Goal: Information Seeking & Learning: Learn about a topic

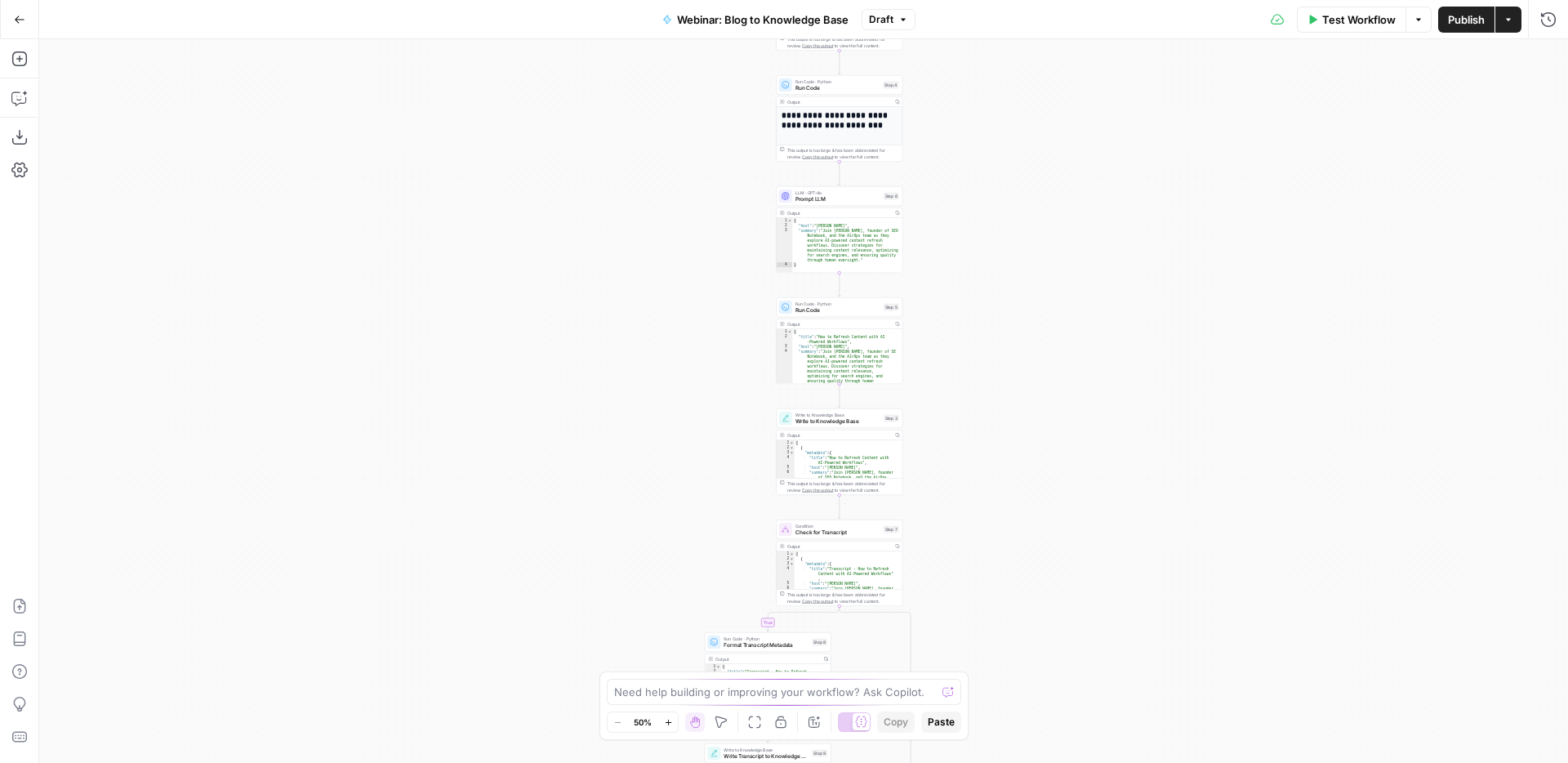
click at [26, 22] on button "Go Back" at bounding box center [20, 20] width 29 height 29
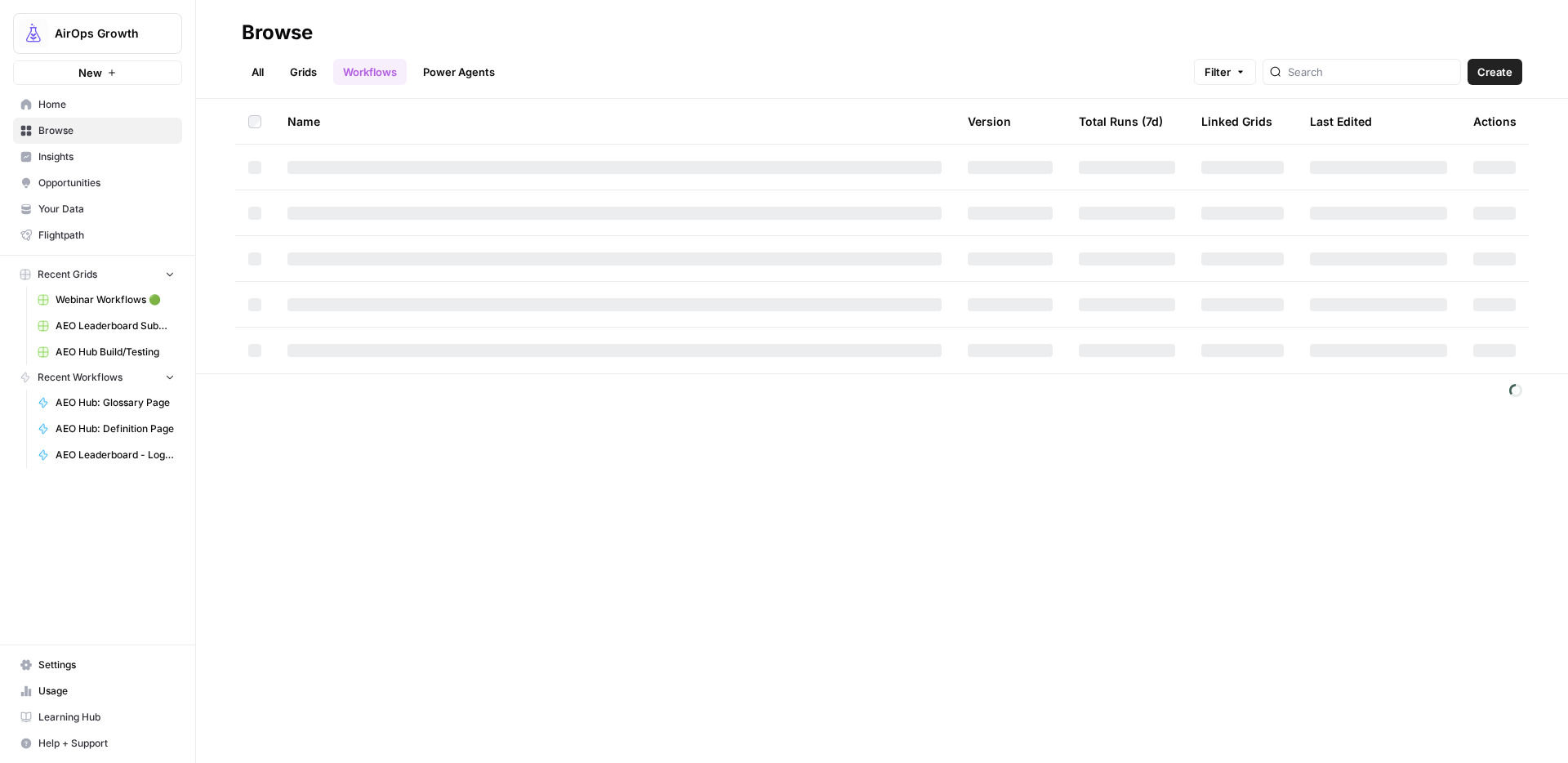
click at [78, 157] on span "Insights" at bounding box center [106, 157] width 137 height 15
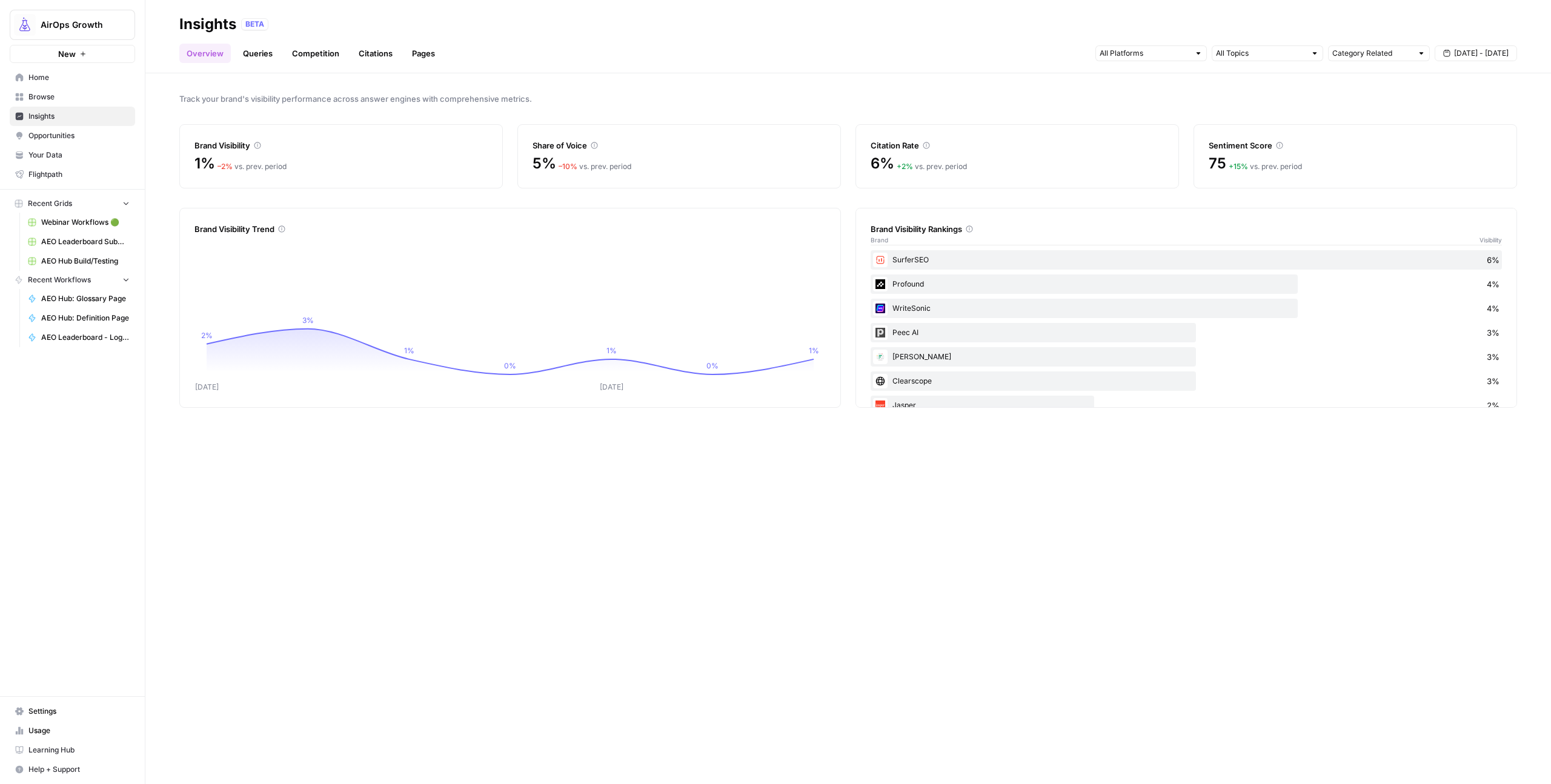
click at [81, 136] on span "Opportunities" at bounding box center [79, 135] width 101 height 11
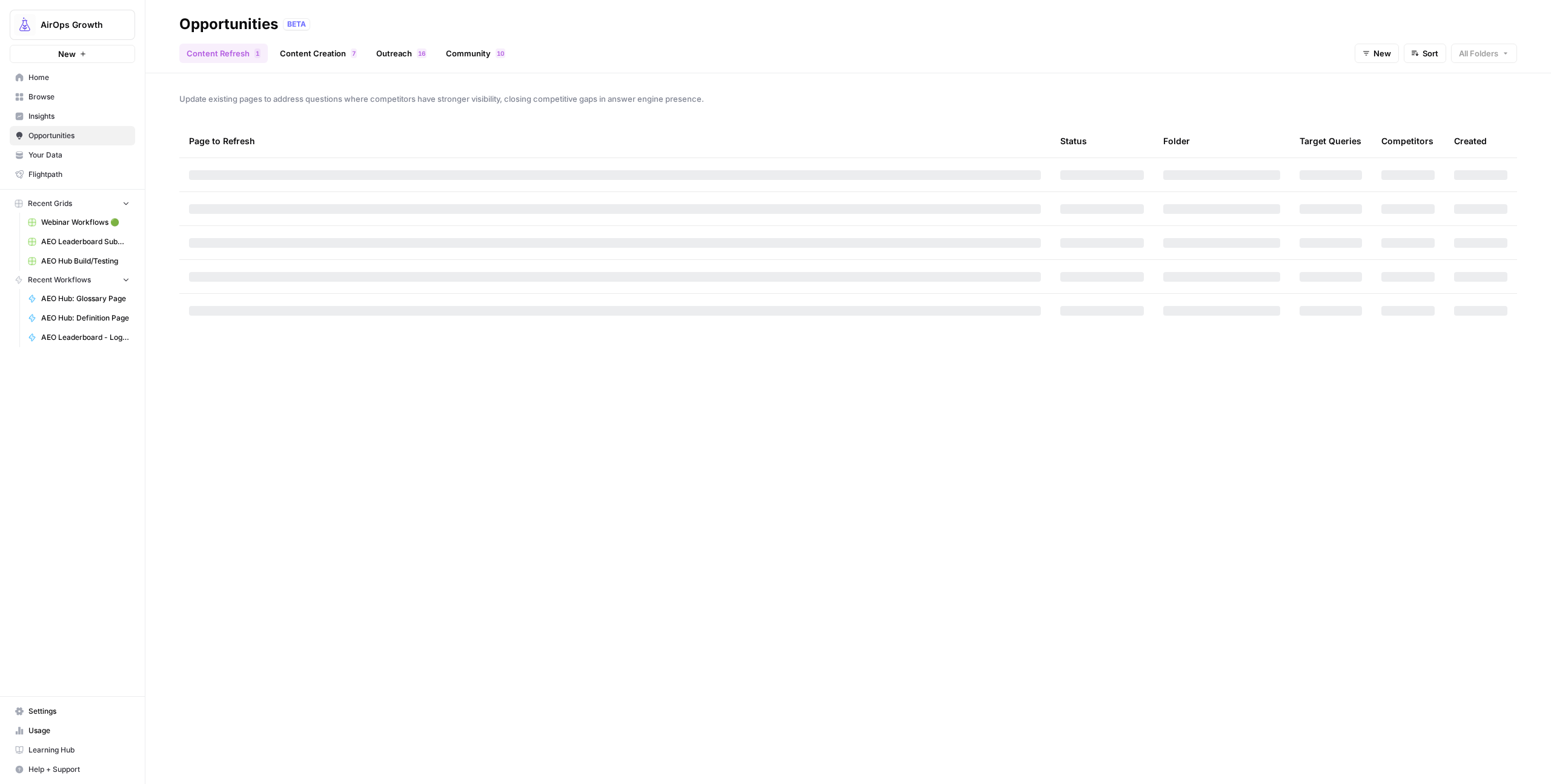
click at [76, 117] on span "Insights" at bounding box center [79, 116] width 101 height 11
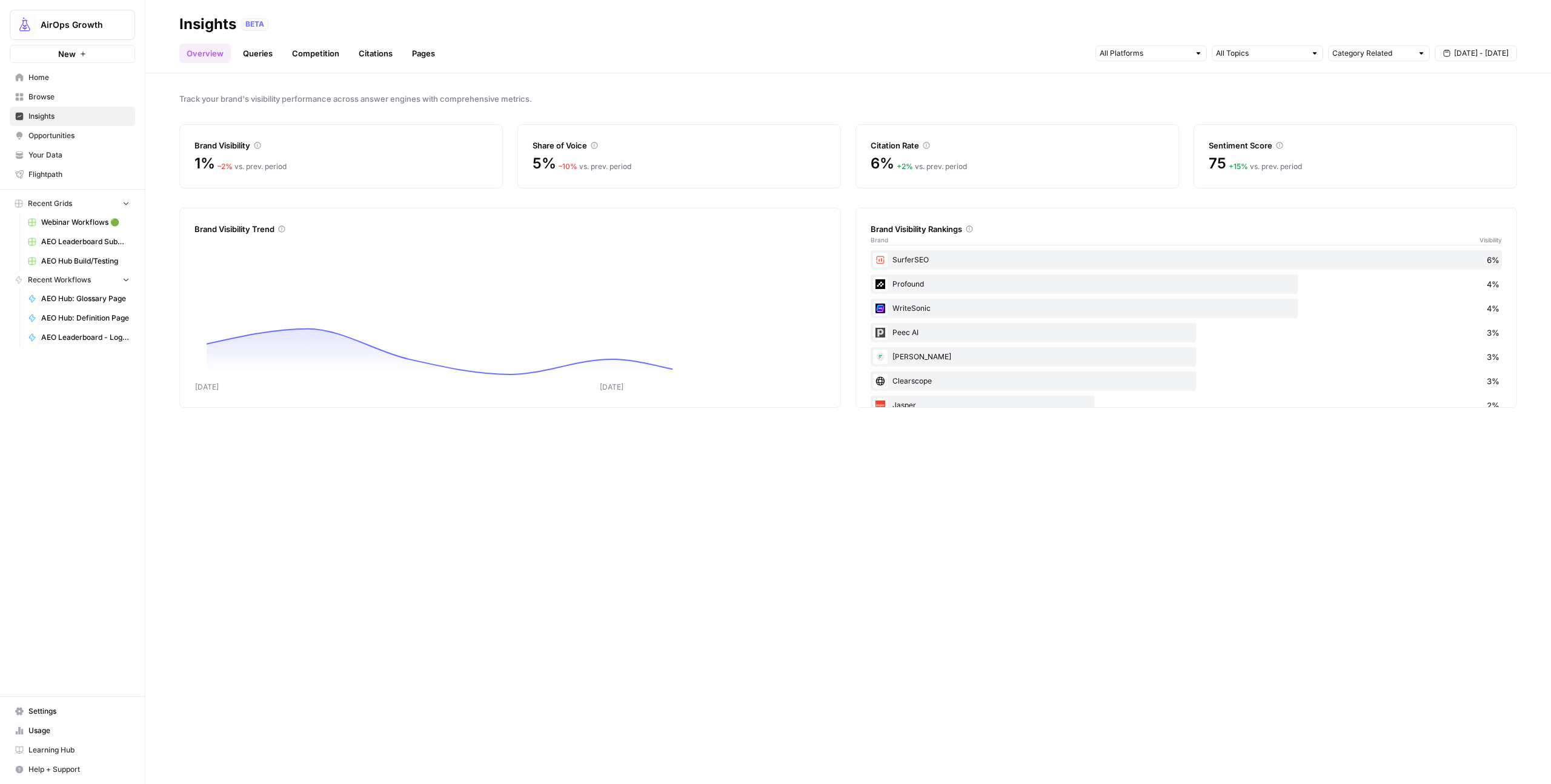
click at [252, 56] on link "Queries" at bounding box center [257, 53] width 44 height 19
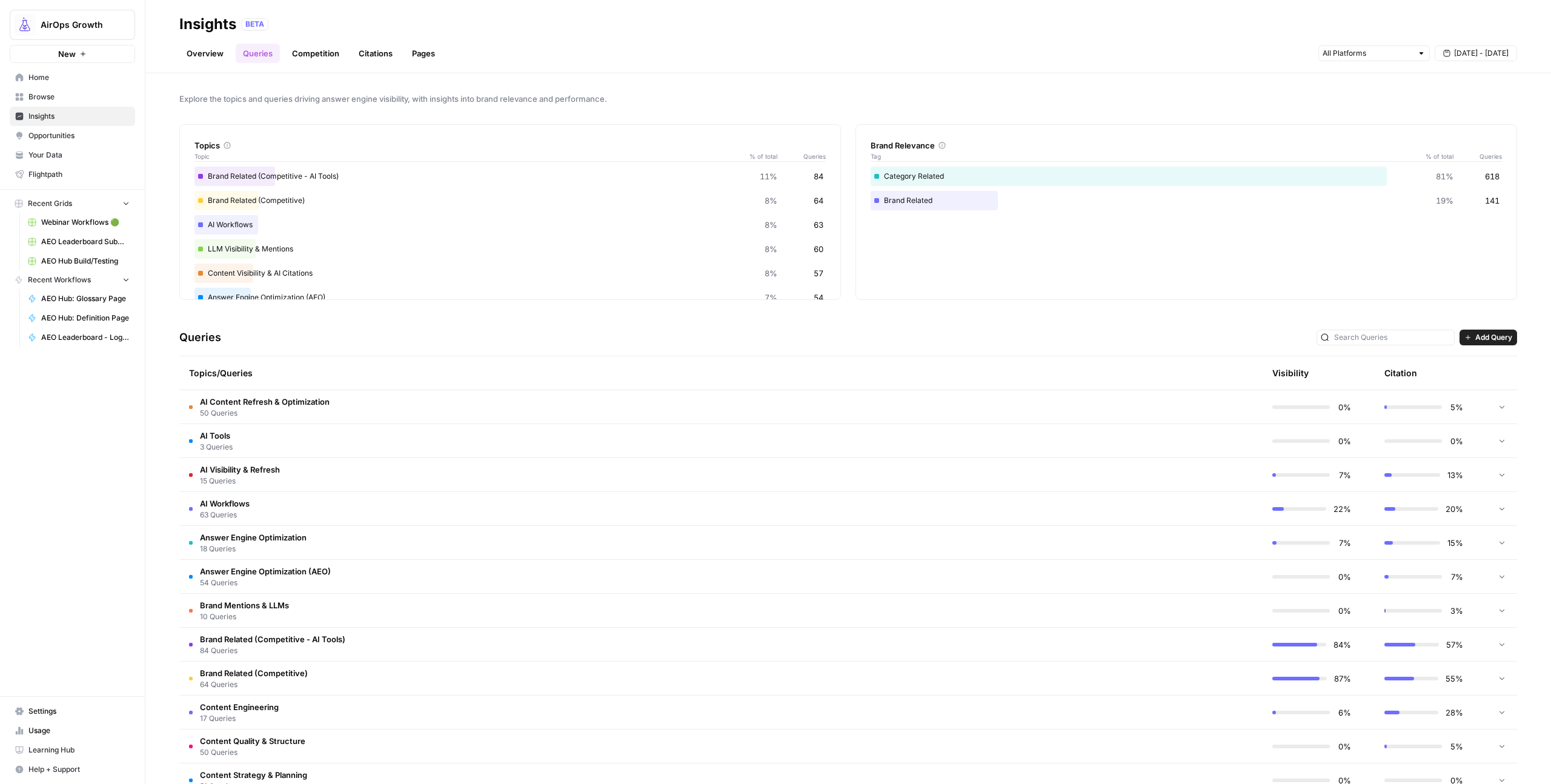
click at [212, 47] on link "Overview" at bounding box center [205, 53] width 51 height 19
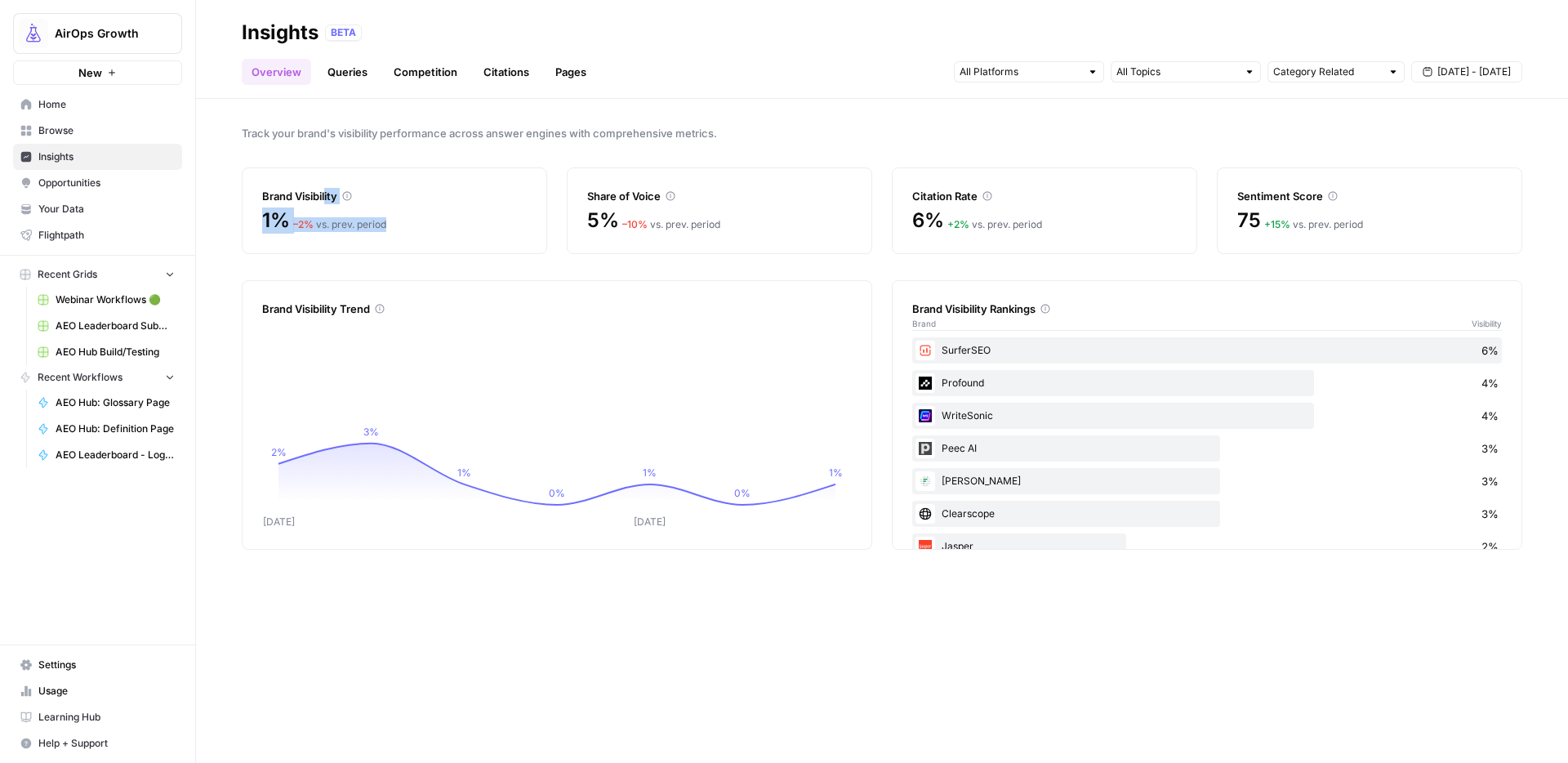
drag, startPoint x: 401, startPoint y: 226, endPoint x: 328, endPoint y: 197, distance: 78.5
click at [328, 197] on div "Brand Visibility 1% – 2 % vs. prev. period" at bounding box center [394, 211] width 305 height 87
click at [1004, 391] on div "Profound 4%" at bounding box center [1207, 383] width 590 height 26
click at [987, 377] on div "Profound 4%" at bounding box center [1207, 383] width 590 height 26
click at [347, 70] on link "Queries" at bounding box center [347, 72] width 60 height 26
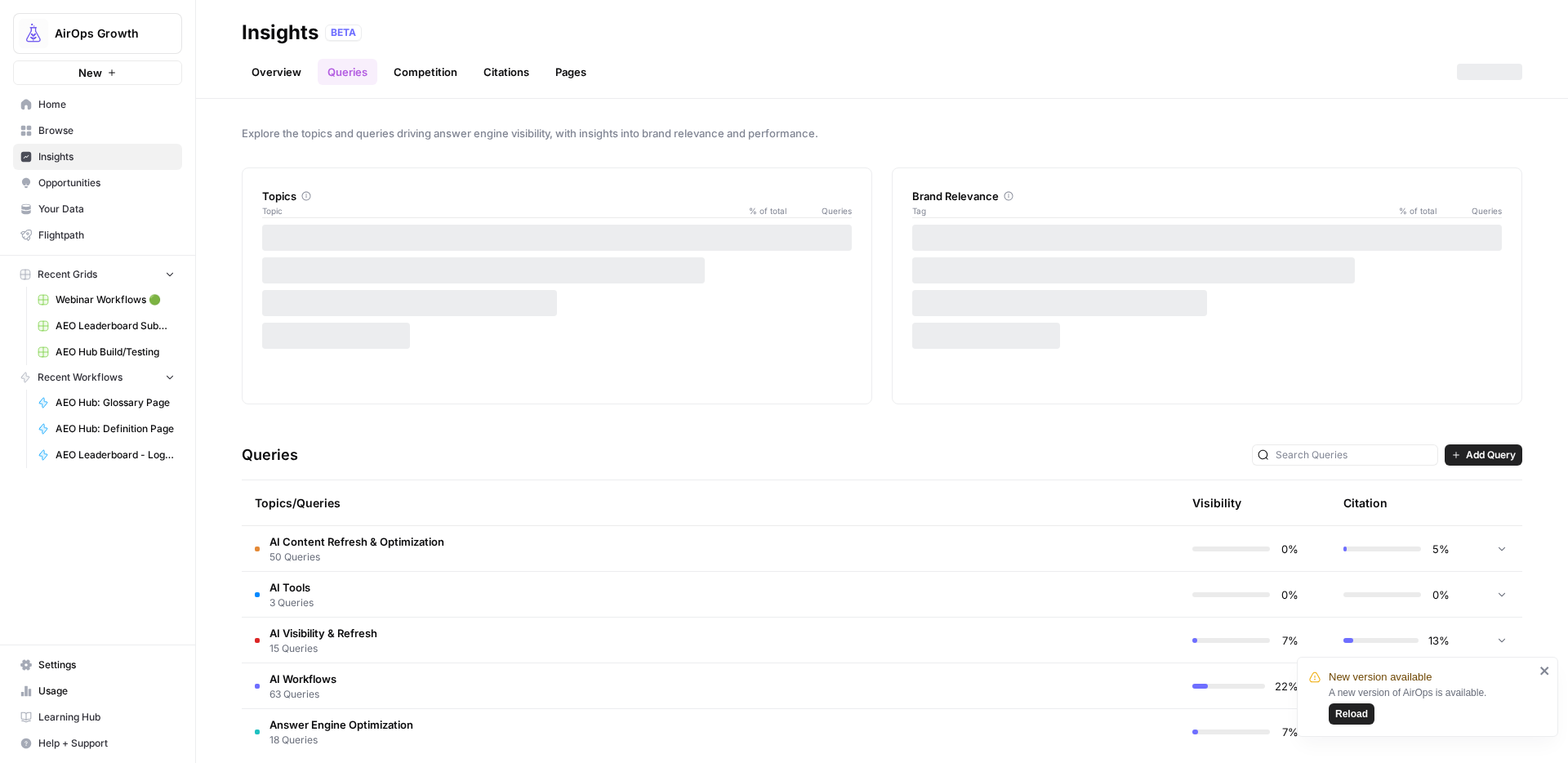
scroll to position [18, 0]
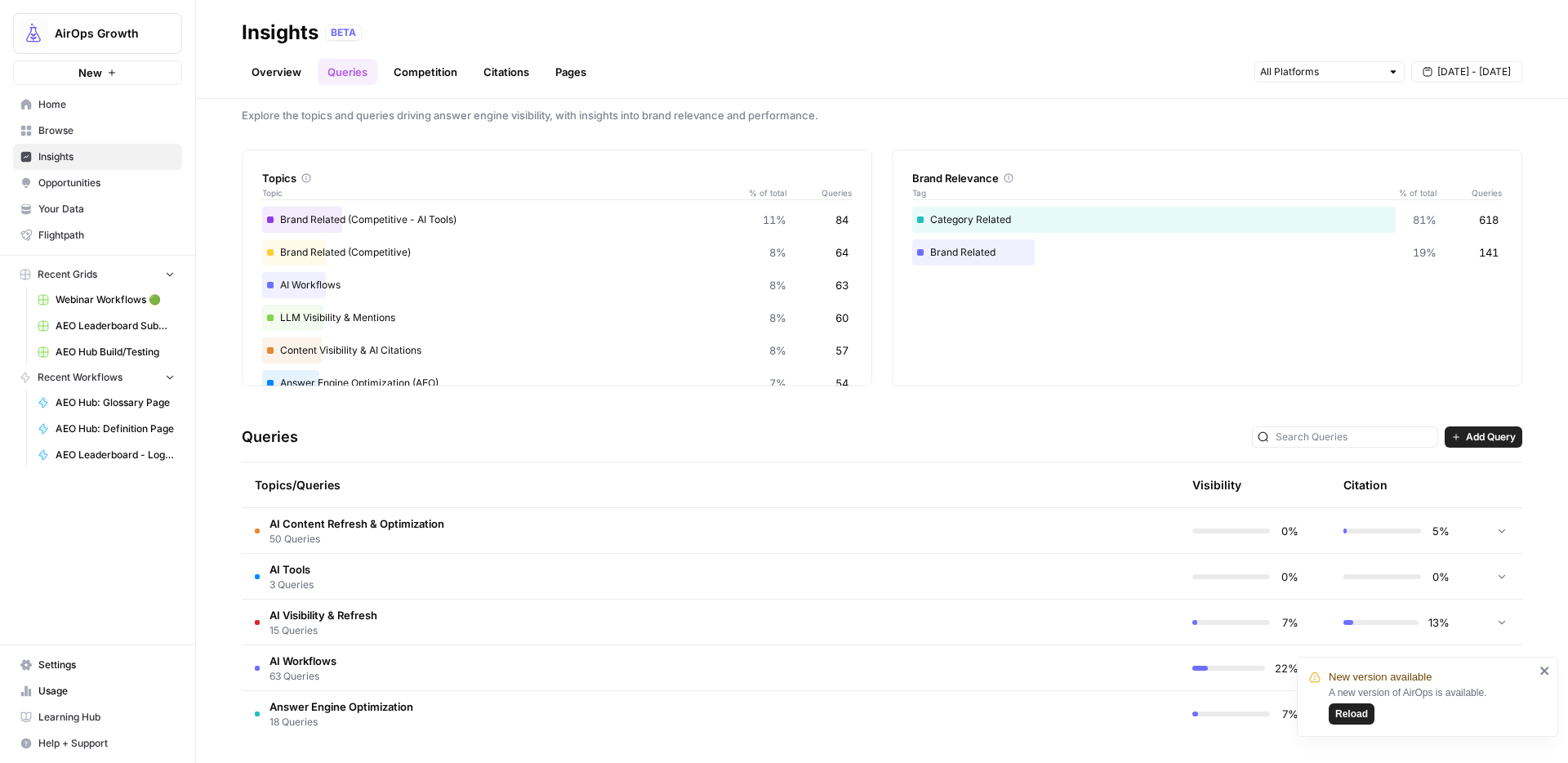
click at [1341, 708] on span "Reload" at bounding box center [1352, 714] width 33 height 15
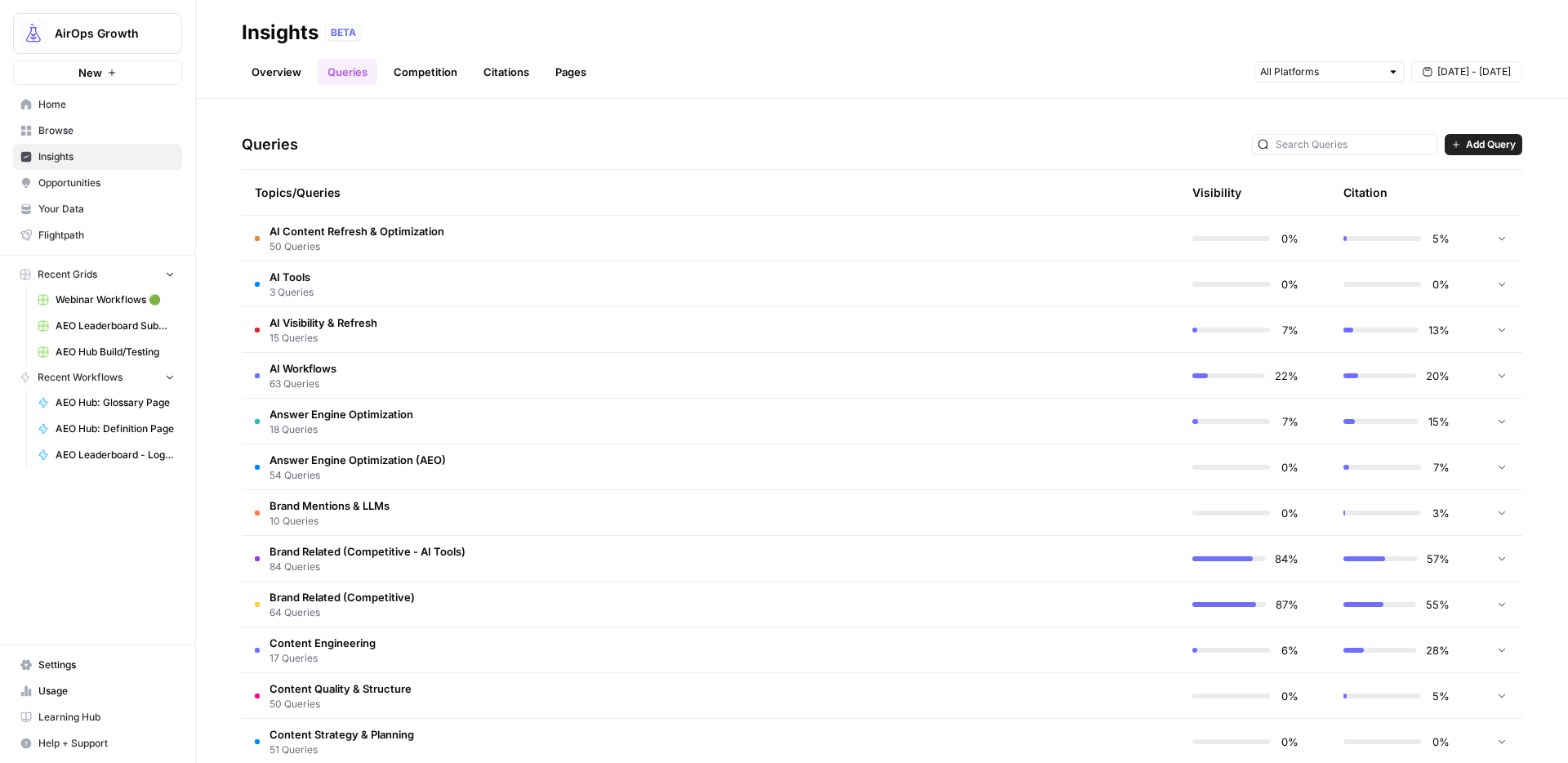
scroll to position [300, 0]
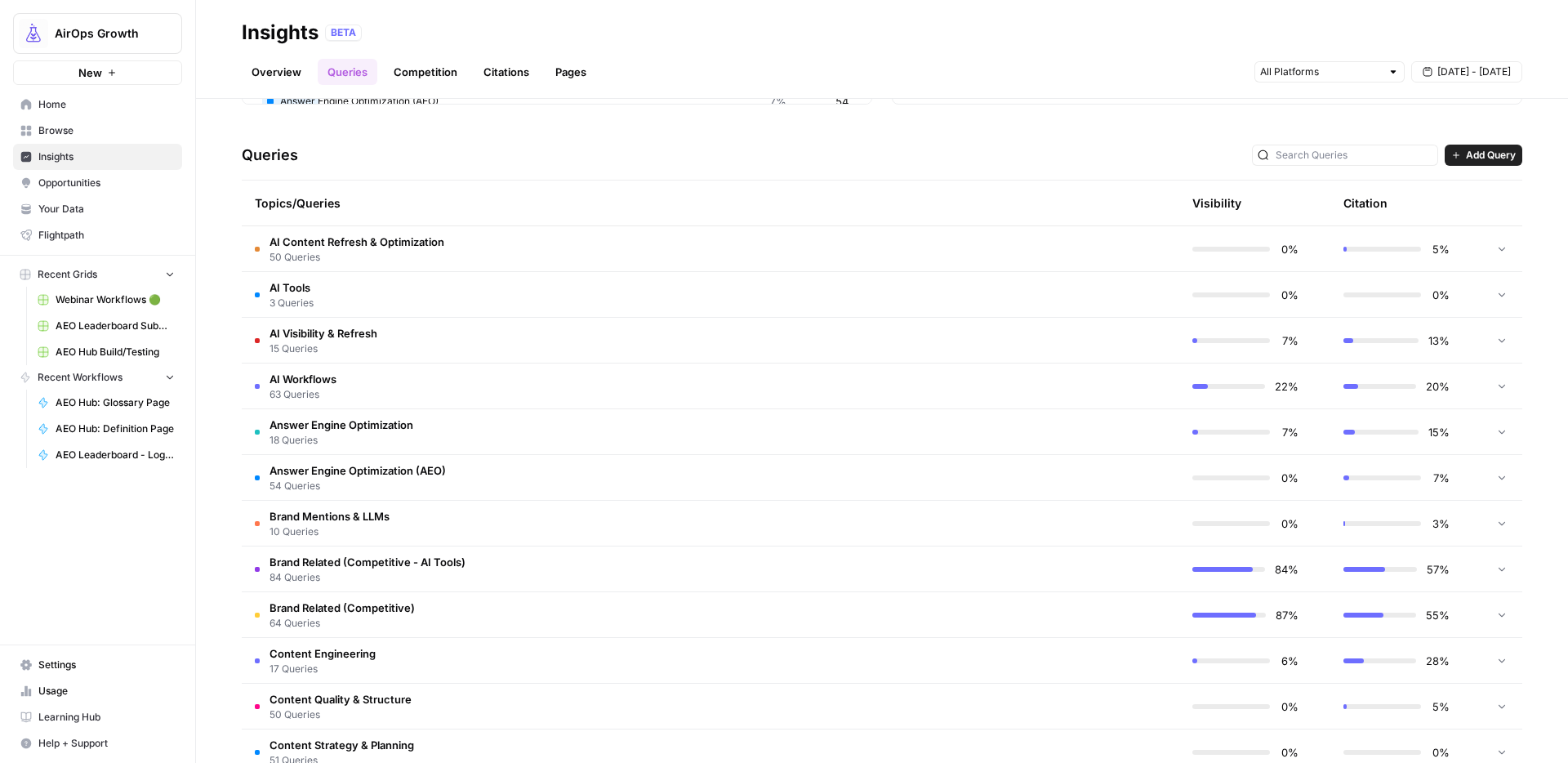
click at [285, 70] on link "Overview" at bounding box center [276, 72] width 69 height 26
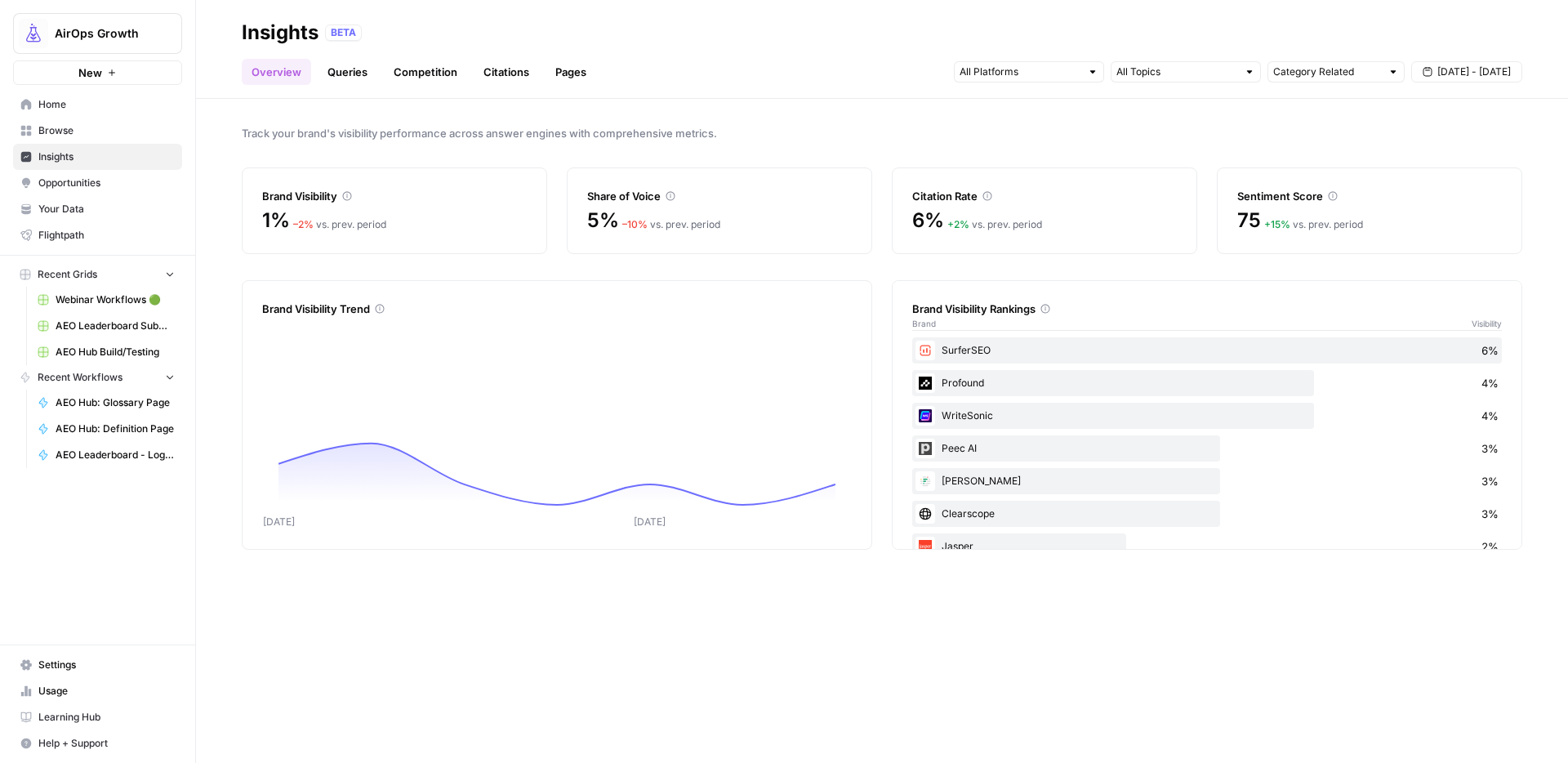
click at [976, 383] on div "Profound 4%" at bounding box center [1207, 383] width 590 height 26
click at [425, 80] on link "Competition" at bounding box center [426, 72] width 83 height 26
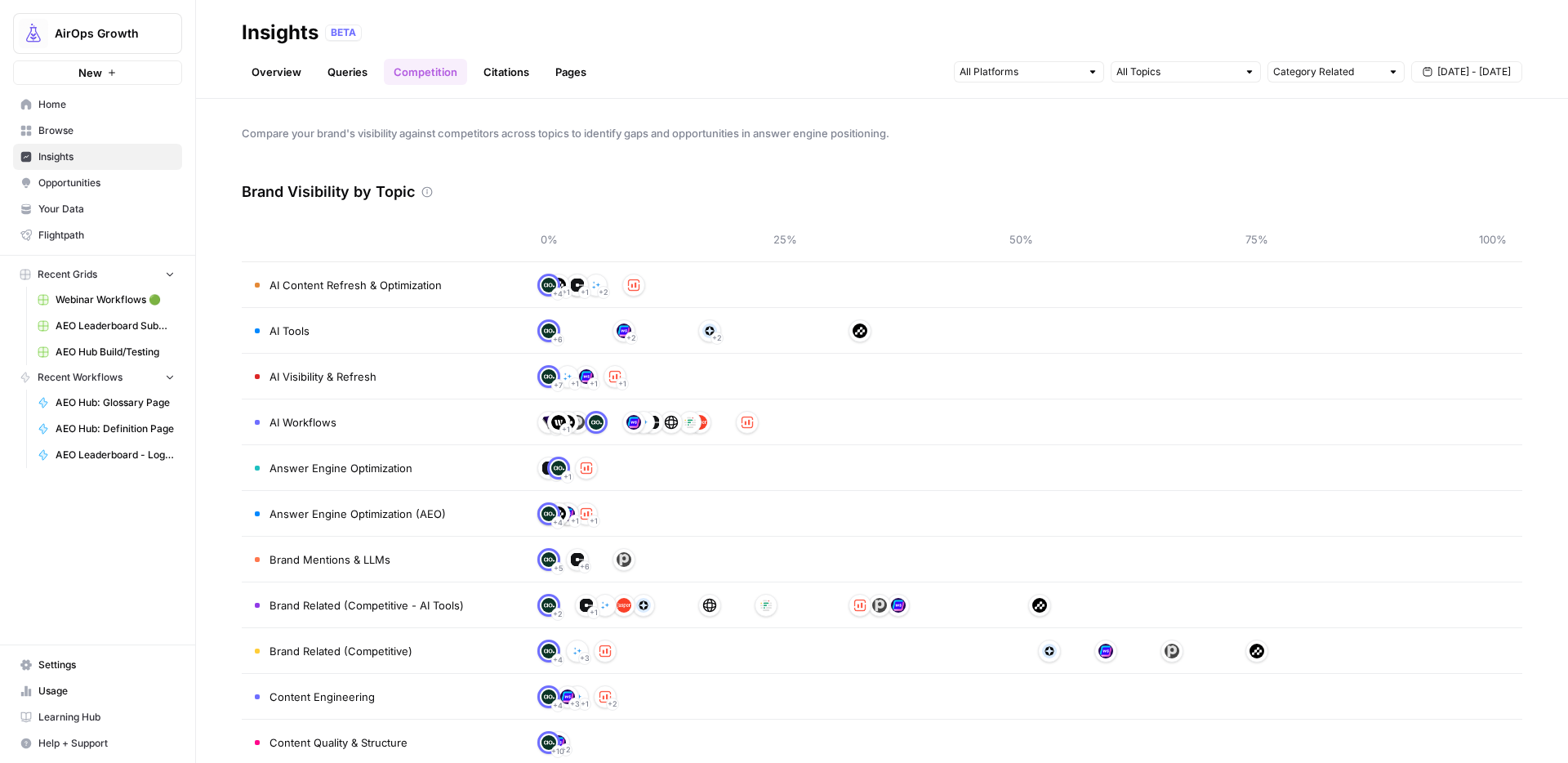
click at [1032, 606] on img at bounding box center [1039, 605] width 15 height 15
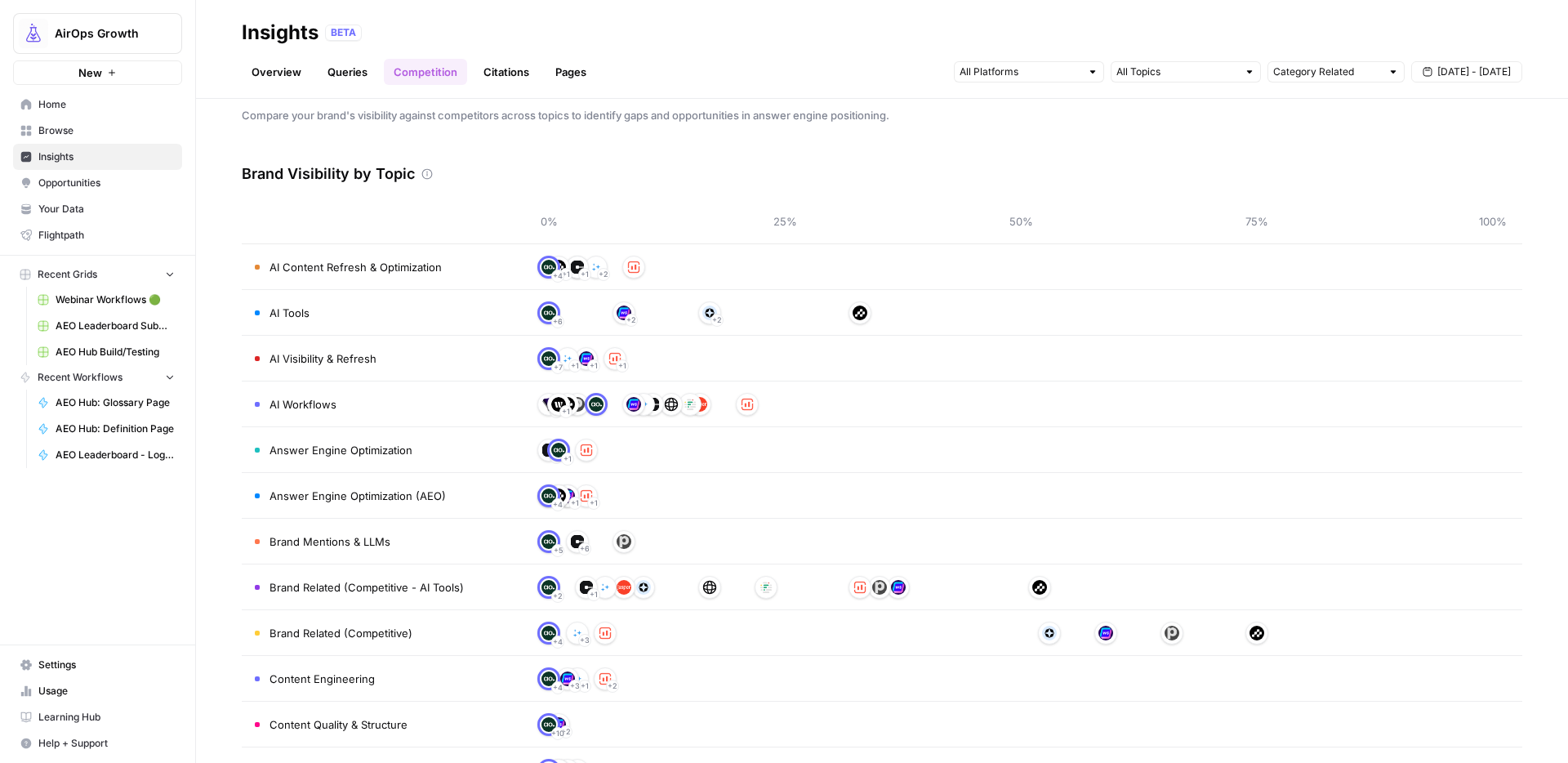
scroll to position [20, 0]
